Goal: Entertainment & Leisure: Consume media (video, audio)

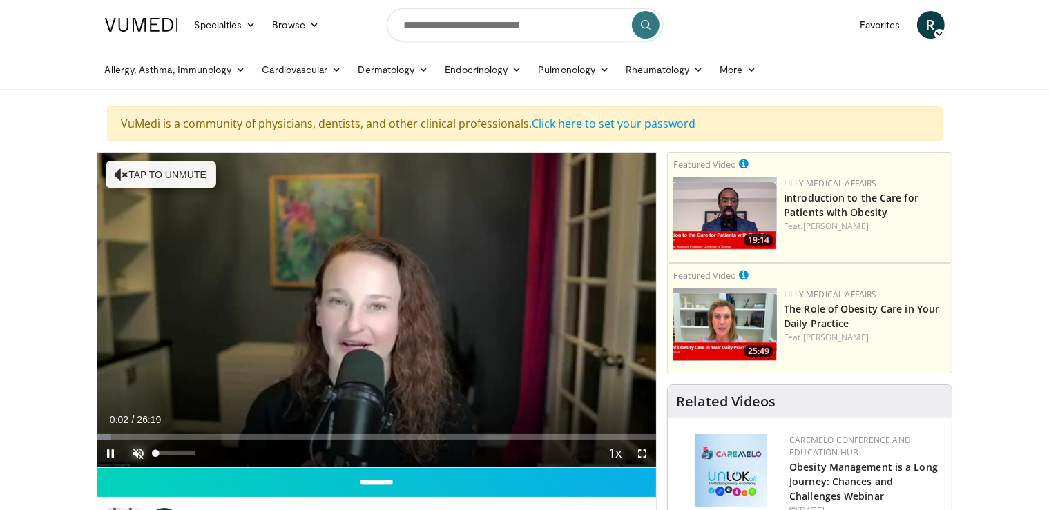
click at [144, 455] on span "Video Player" at bounding box center [139, 454] width 28 height 28
